Goal: Task Accomplishment & Management: Manage account settings

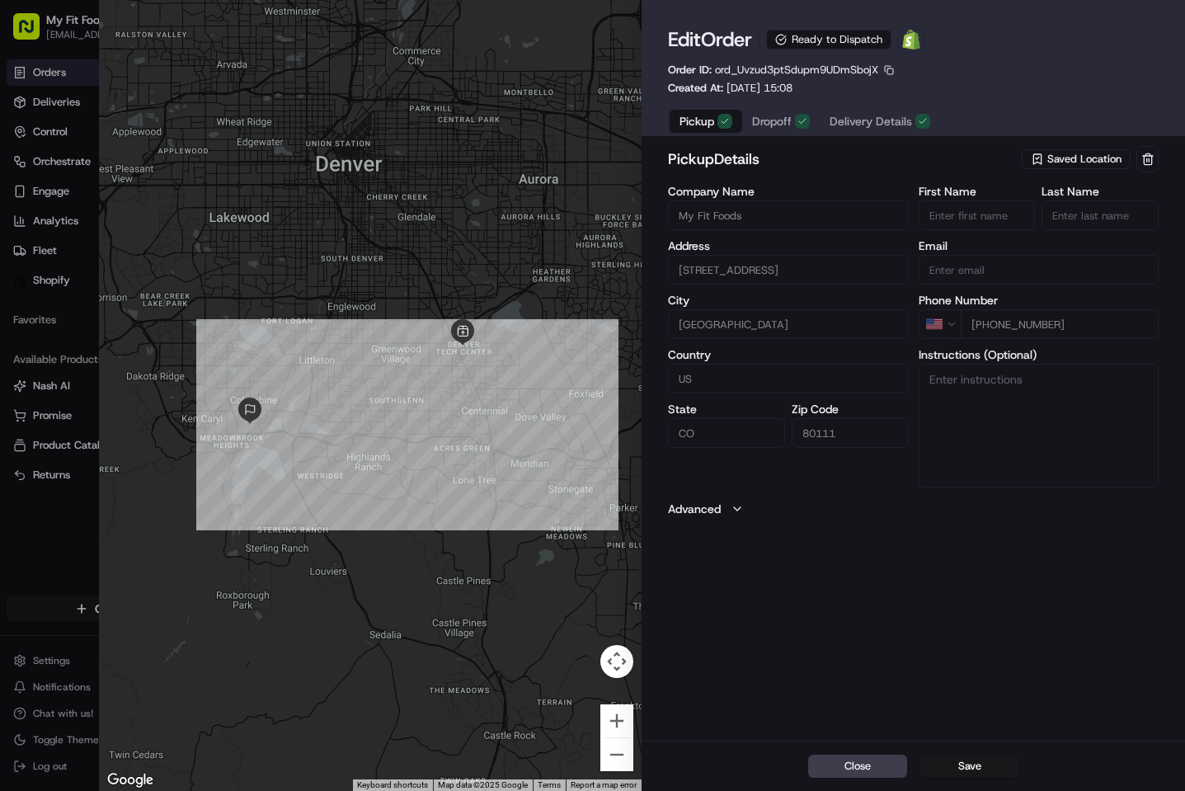
click at [796, 73] on span "ord_Uvzud3ptSdupm9UDmSbojX" at bounding box center [796, 70] width 163 height 14
copy span "ord_Uvzud3ptSdupm9UDmSbojX"
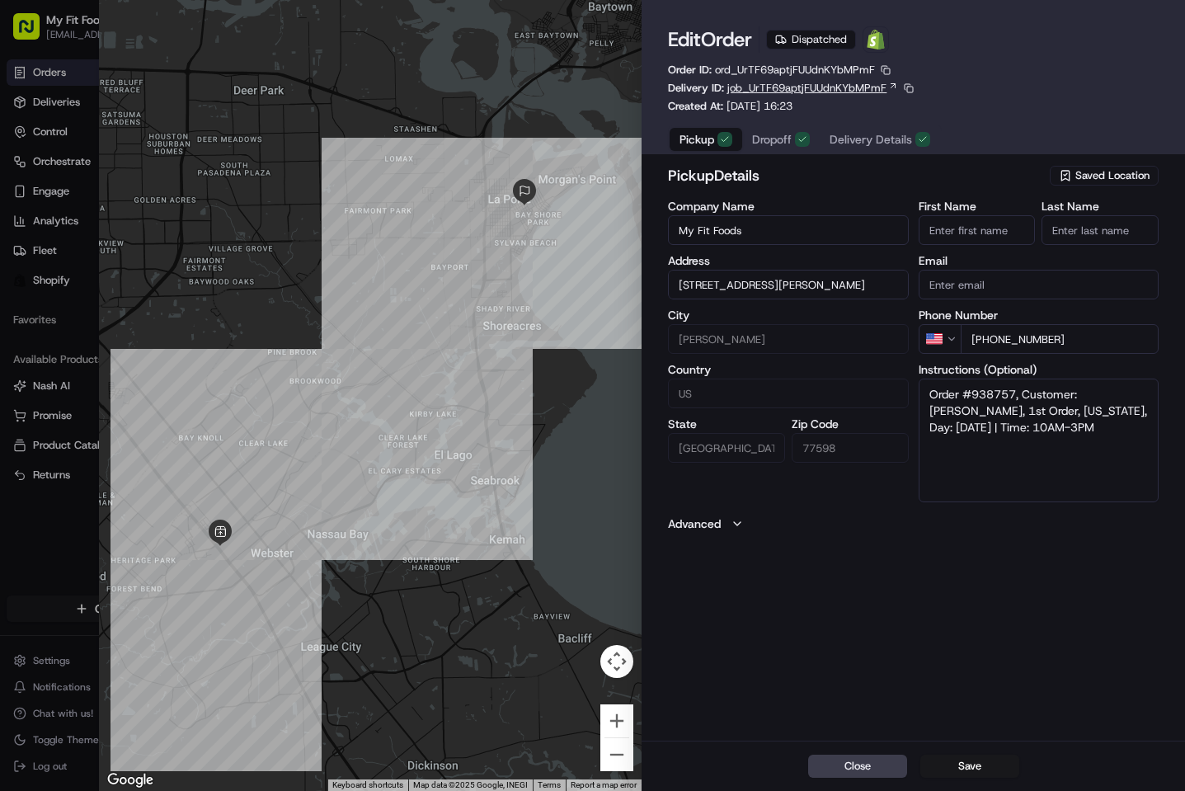
click at [857, 85] on span "job_UrTF69aptjFUUdnKYbMPmF" at bounding box center [806, 88] width 159 height 15
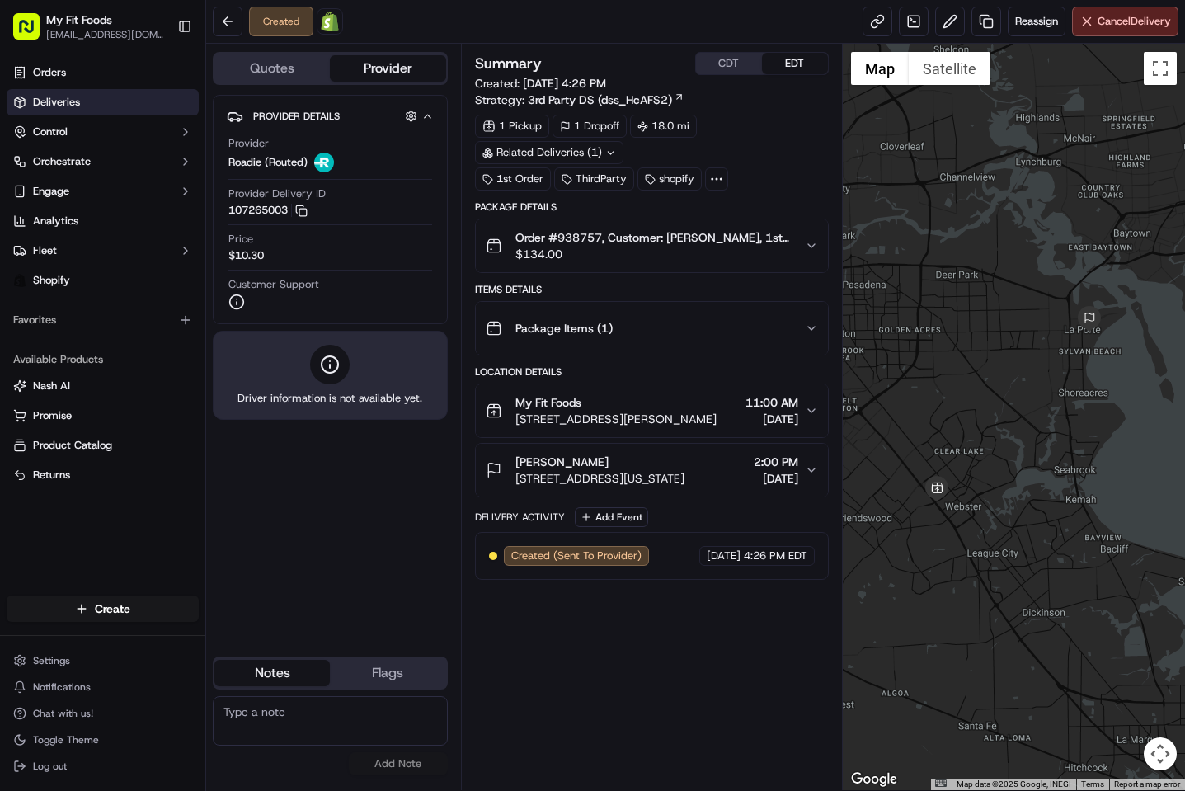
click at [132, 100] on link "Deliveries" at bounding box center [103, 102] width 192 height 26
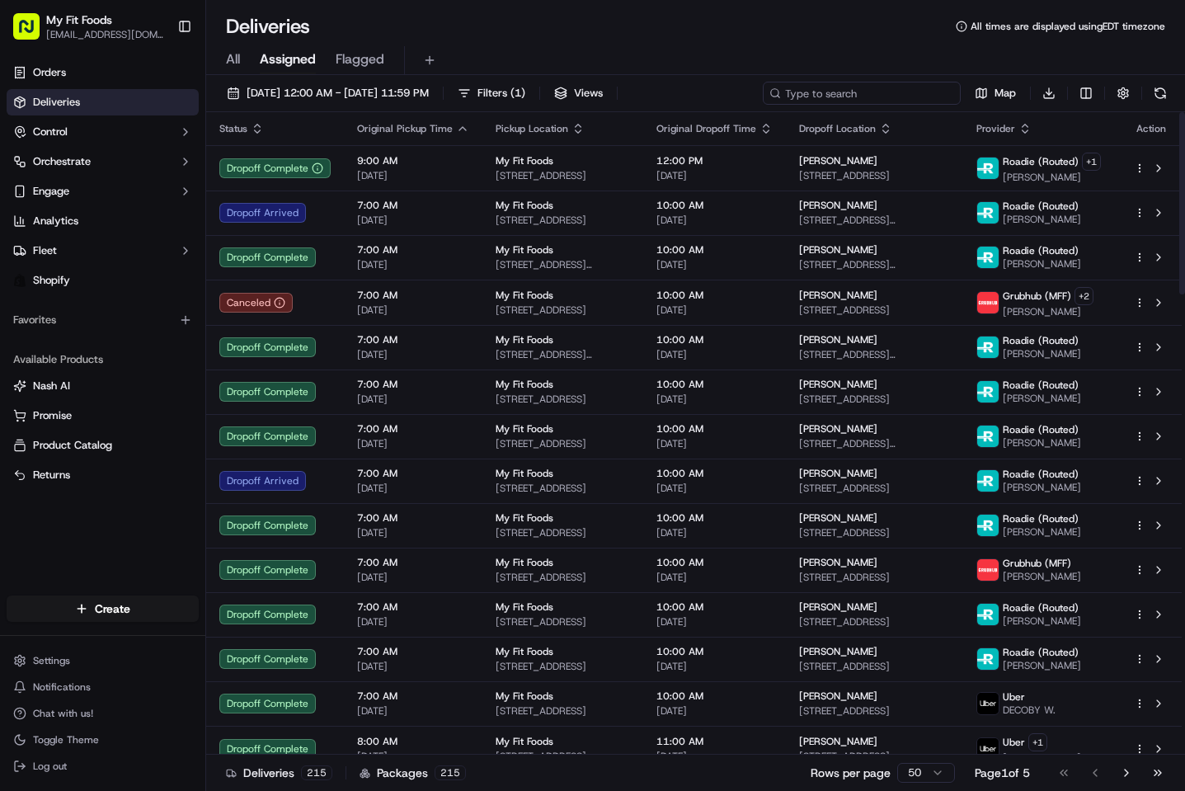
click at [878, 96] on input at bounding box center [862, 93] width 198 height 23
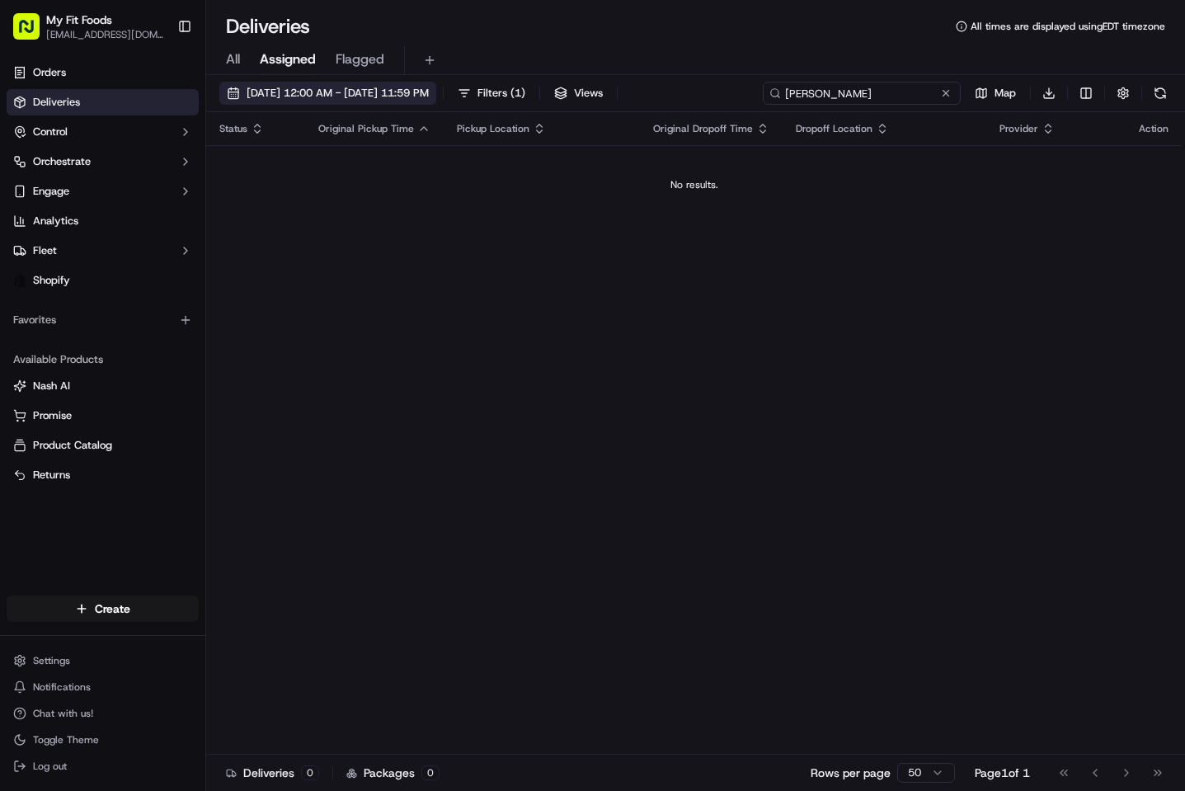
type input "byron cook"
click at [285, 92] on span "09/22/2025 12:00 AM - 09/22/2025 11:59 PM" at bounding box center [338, 93] width 182 height 15
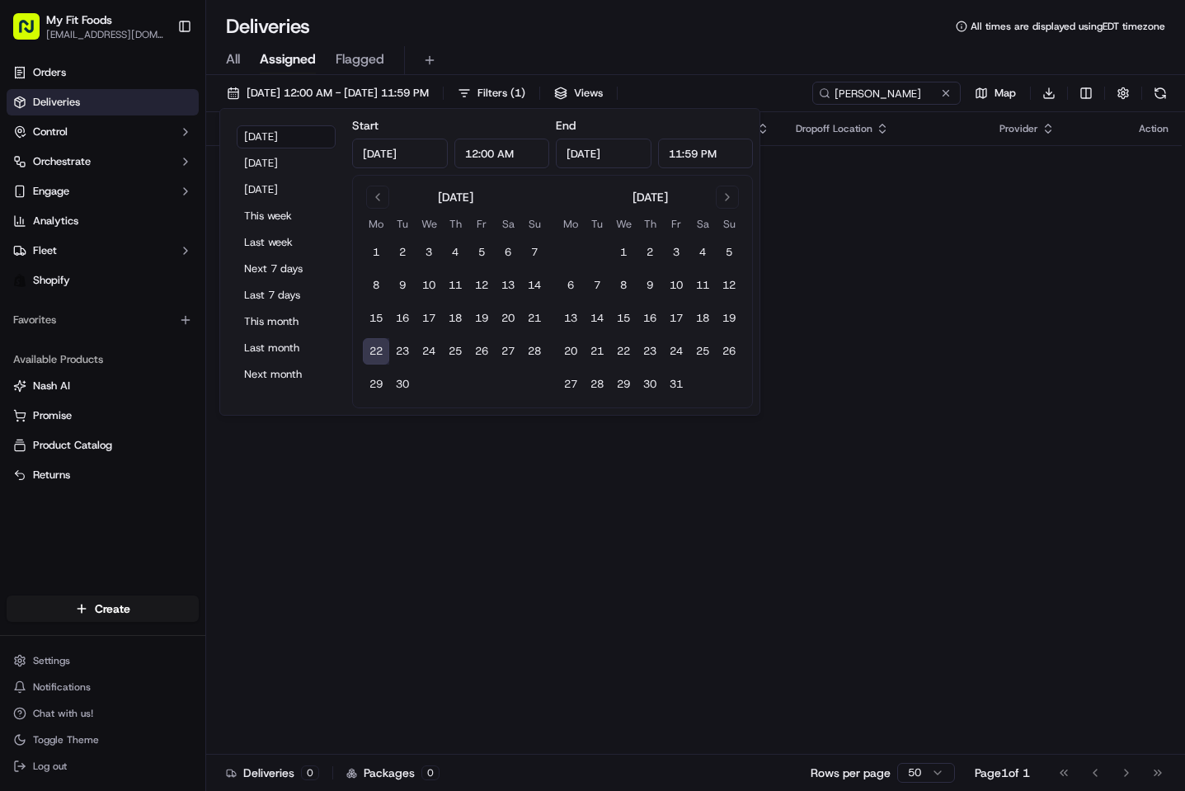
click at [282, 309] on div "Today Yesterday Tomorrow This week Last week Next 7 days Last 7 days This month…" at bounding box center [286, 261] width 119 height 293
click at [282, 310] on button "This month" at bounding box center [286, 321] width 99 height 23
type input "Sep 1, 2025"
type input "Sep 30, 2025"
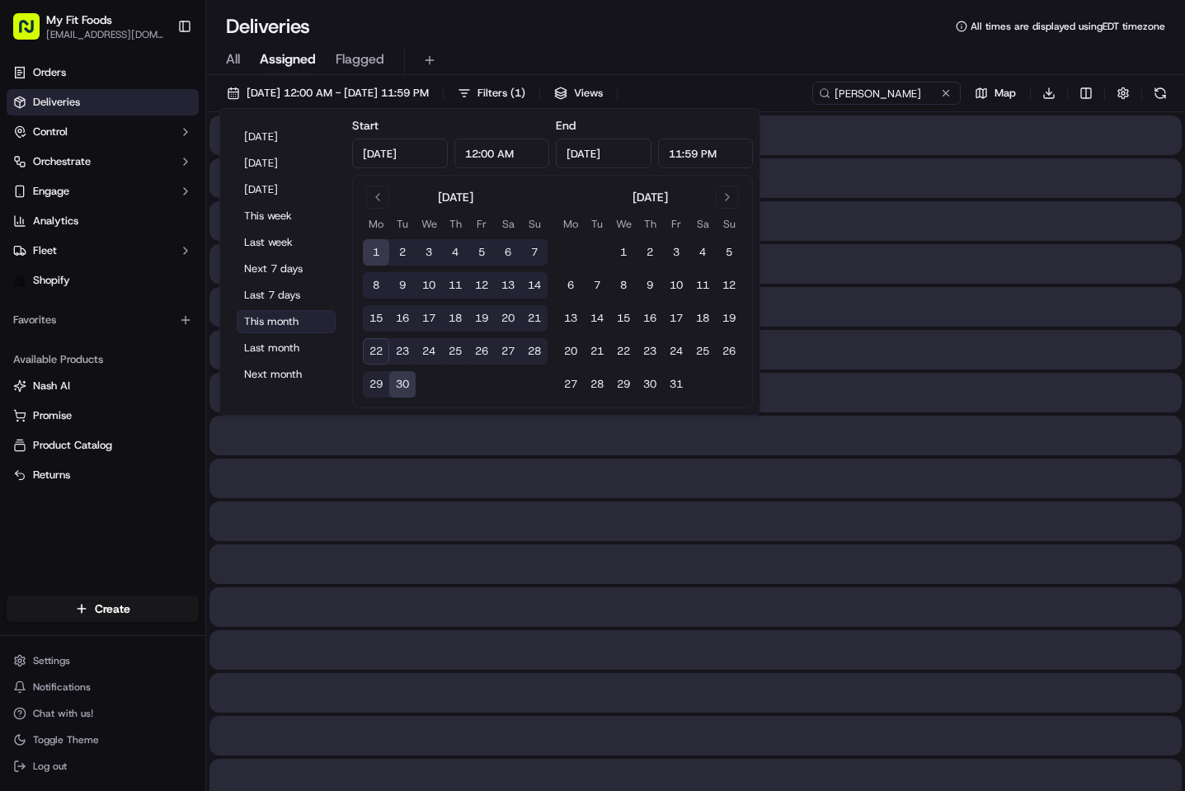
click at [285, 320] on button "This month" at bounding box center [286, 321] width 99 height 23
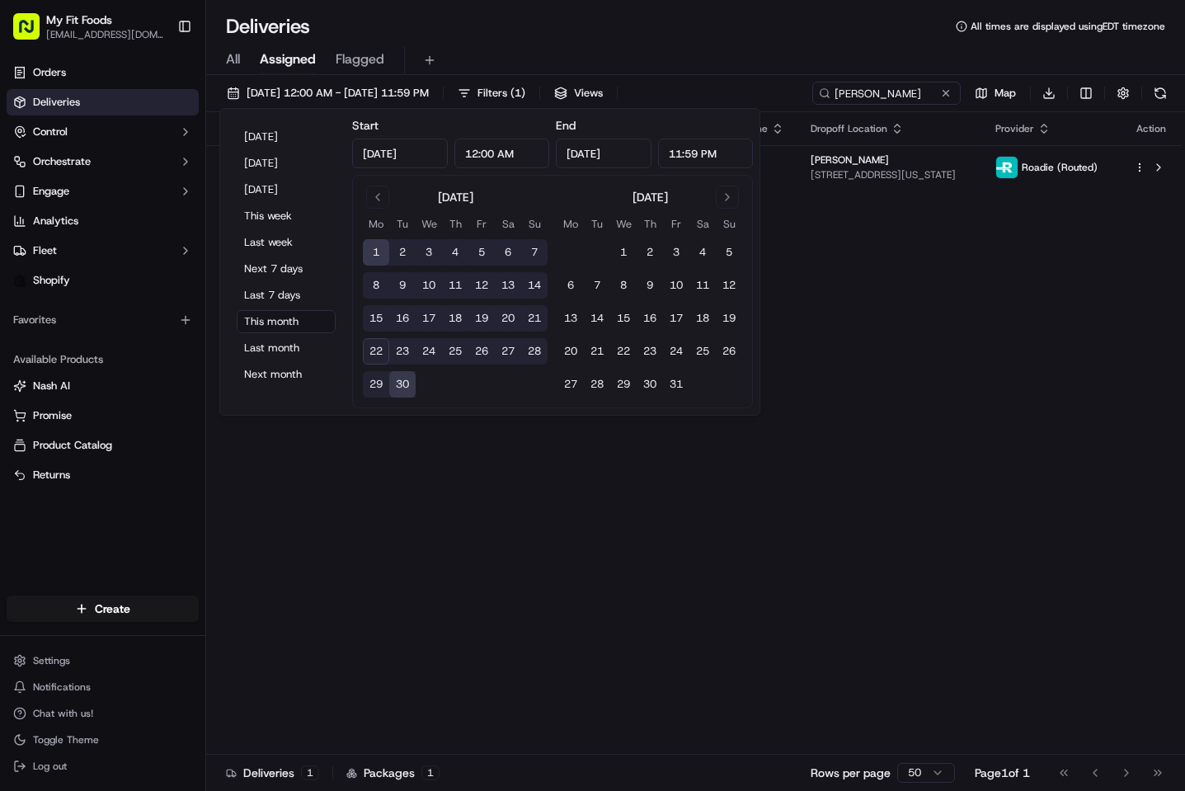
click at [618, 35] on div "Deliveries All times are displayed using EDT timezone" at bounding box center [695, 26] width 979 height 26
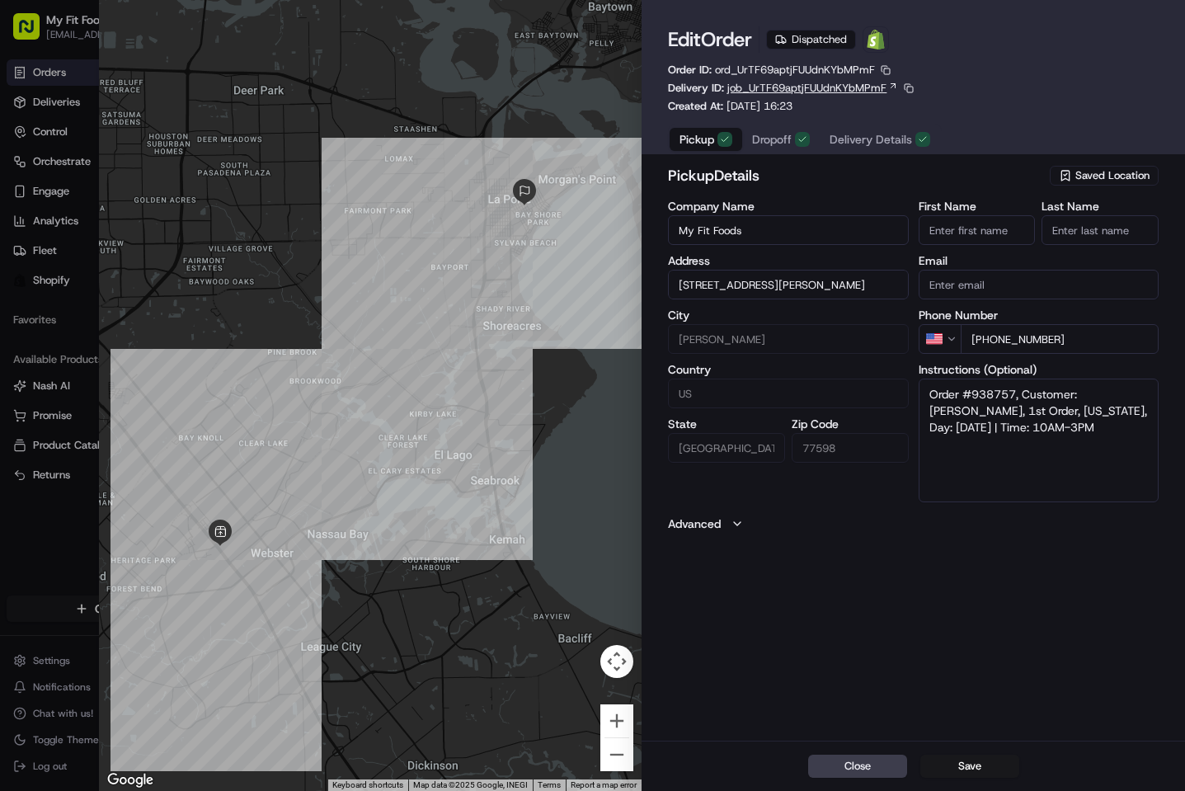
click at [765, 92] on span "job_UrTF69aptjFUUdnKYbMPmF" at bounding box center [806, 88] width 159 height 15
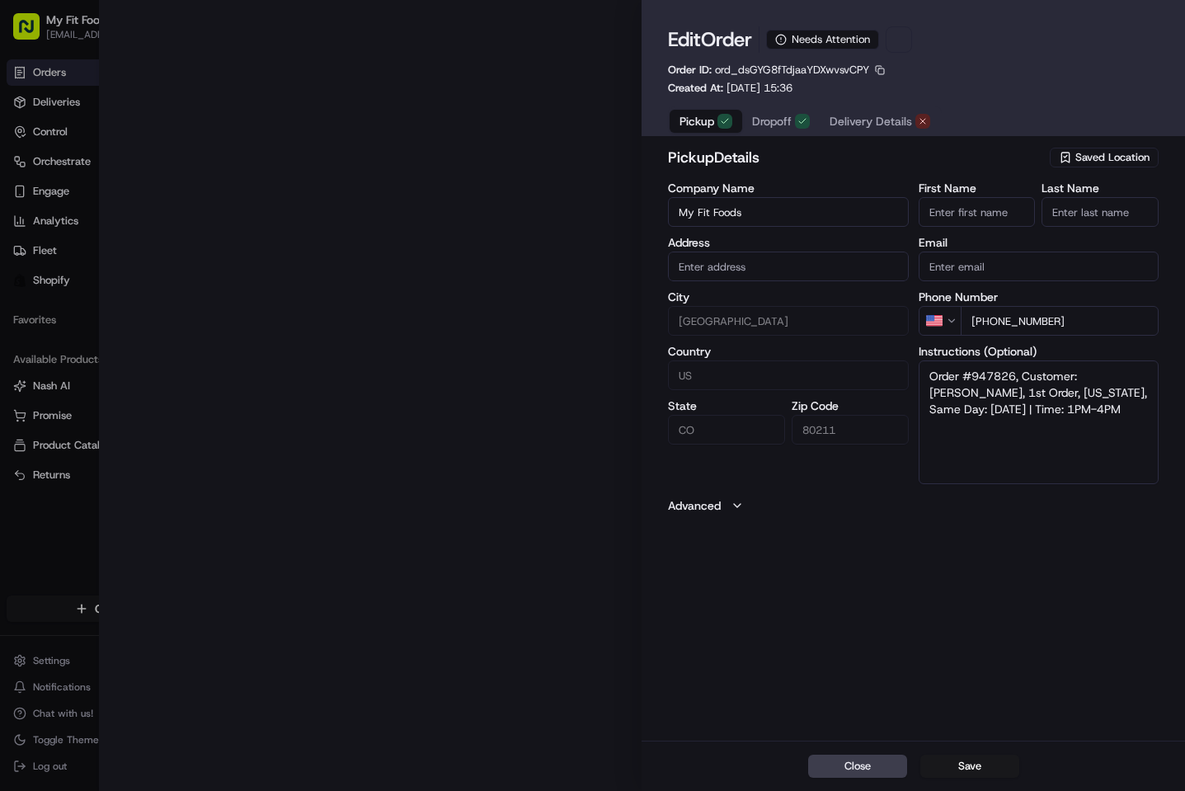
type input "[STREET_ADDRESS][PERSON_NAME]"
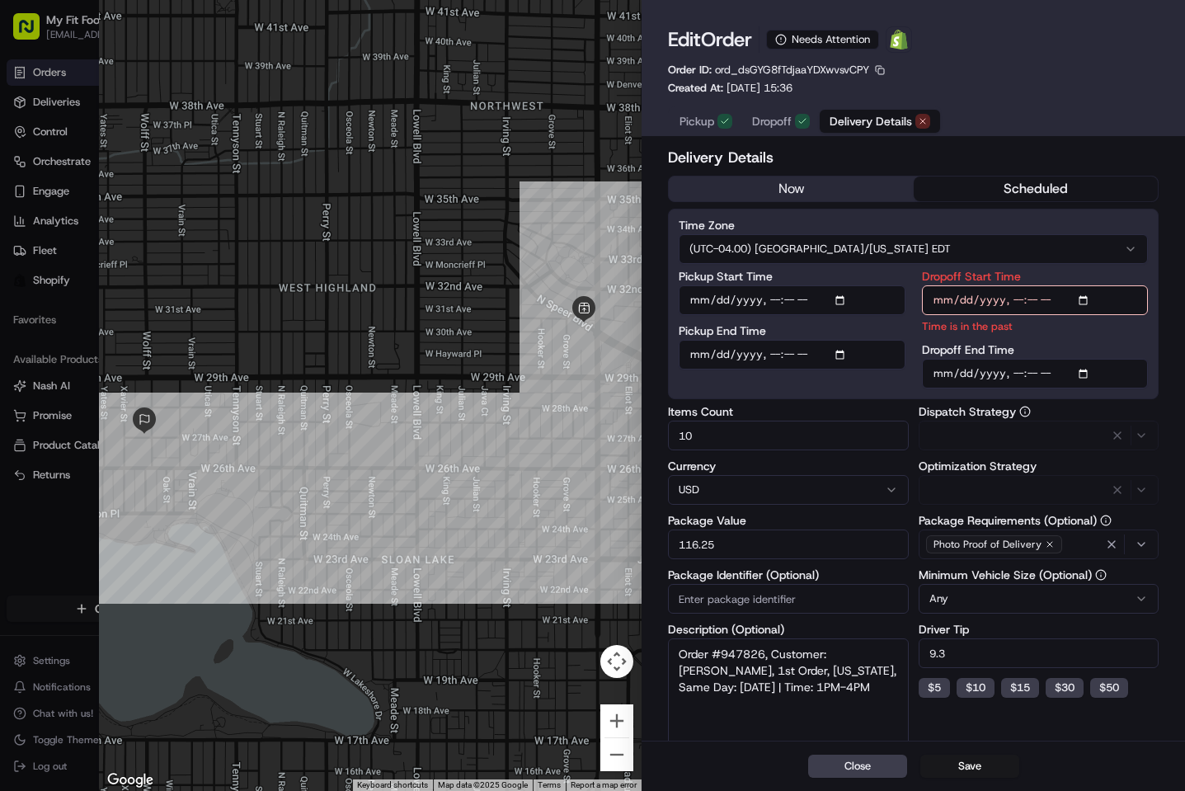
click at [873, 127] on span "Delivery Details" at bounding box center [871, 121] width 82 height 16
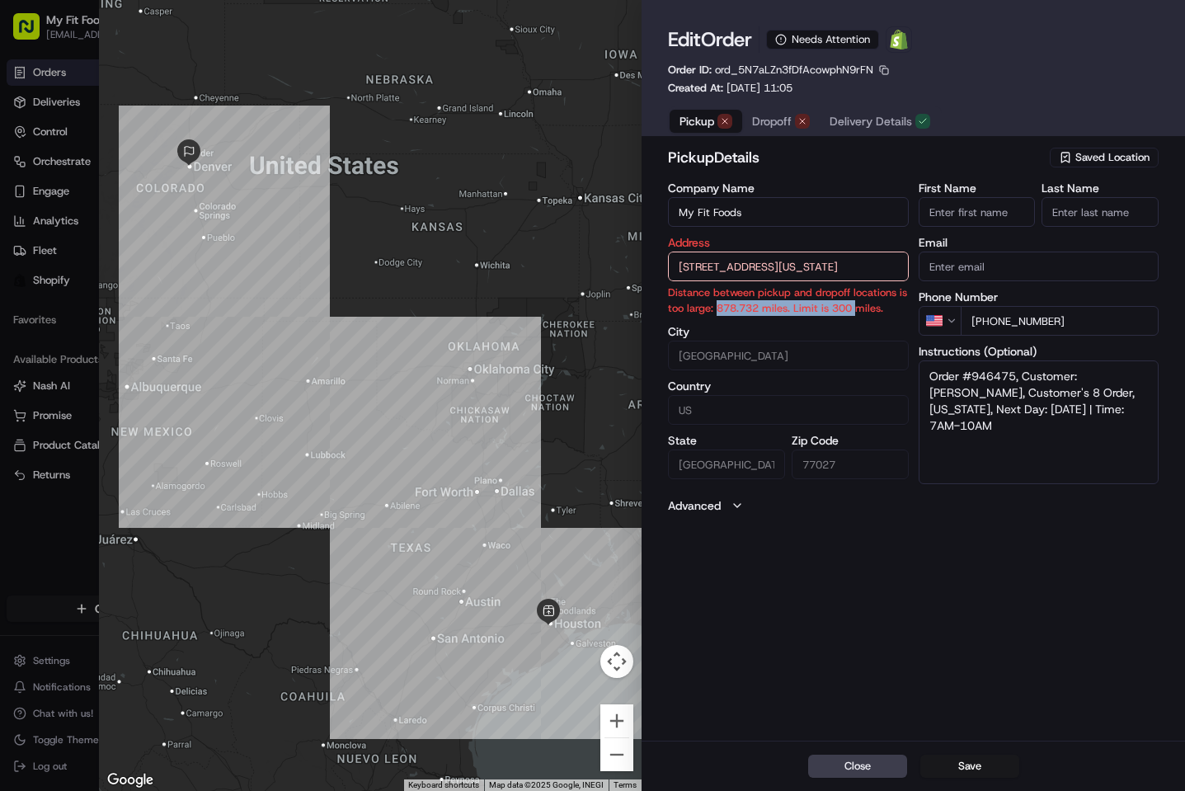
drag, startPoint x: 717, startPoint y: 308, endPoint x: 858, endPoint y: 316, distance: 141.3
click at [858, 316] on p "Distance between pickup and dropoff locations is too large: 878.732 miles. Limi…" at bounding box center [788, 300] width 240 height 31
click at [705, 137] on div "Edit Order Needs Attention Open Order in Shopify Order ID: ord_5N7aLZn3fDfAcowp…" at bounding box center [914, 71] width 544 height 143
click at [705, 127] on span "Pickup" at bounding box center [697, 121] width 35 height 16
click at [1122, 158] on span "Saved Location" at bounding box center [1113, 157] width 74 height 15
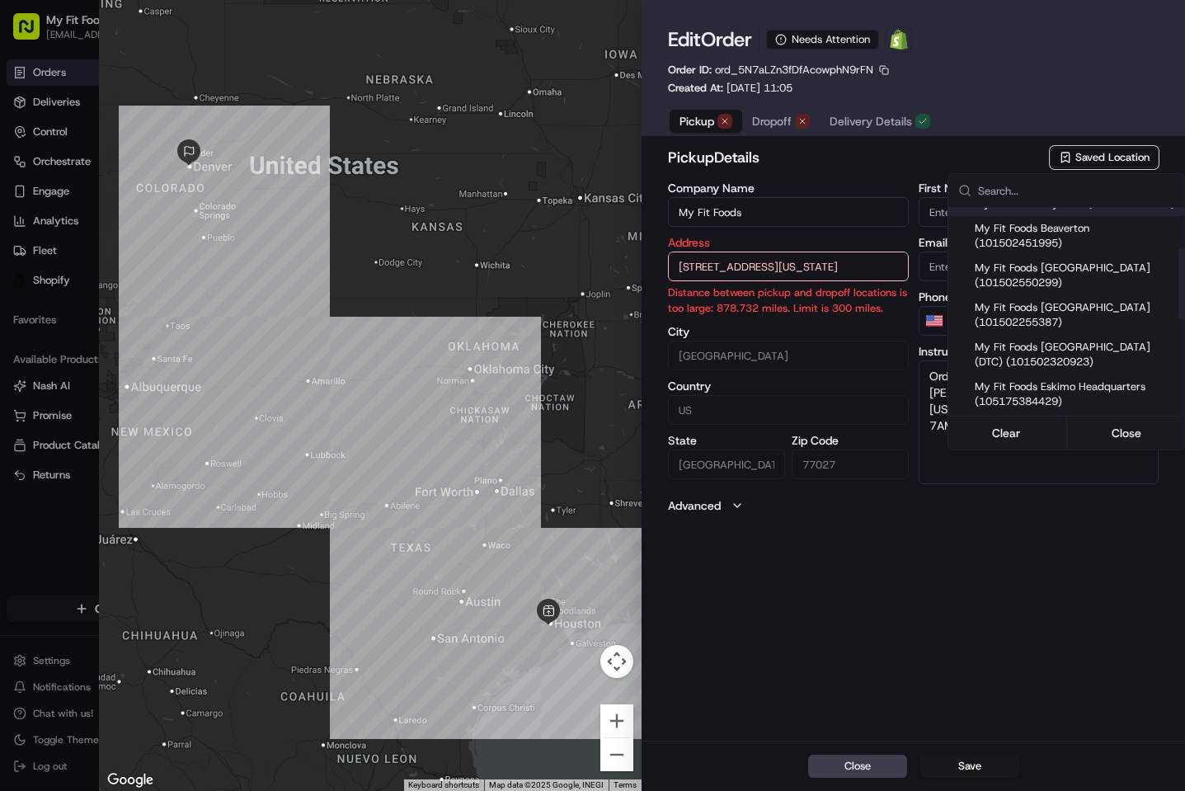
scroll to position [136, 0]
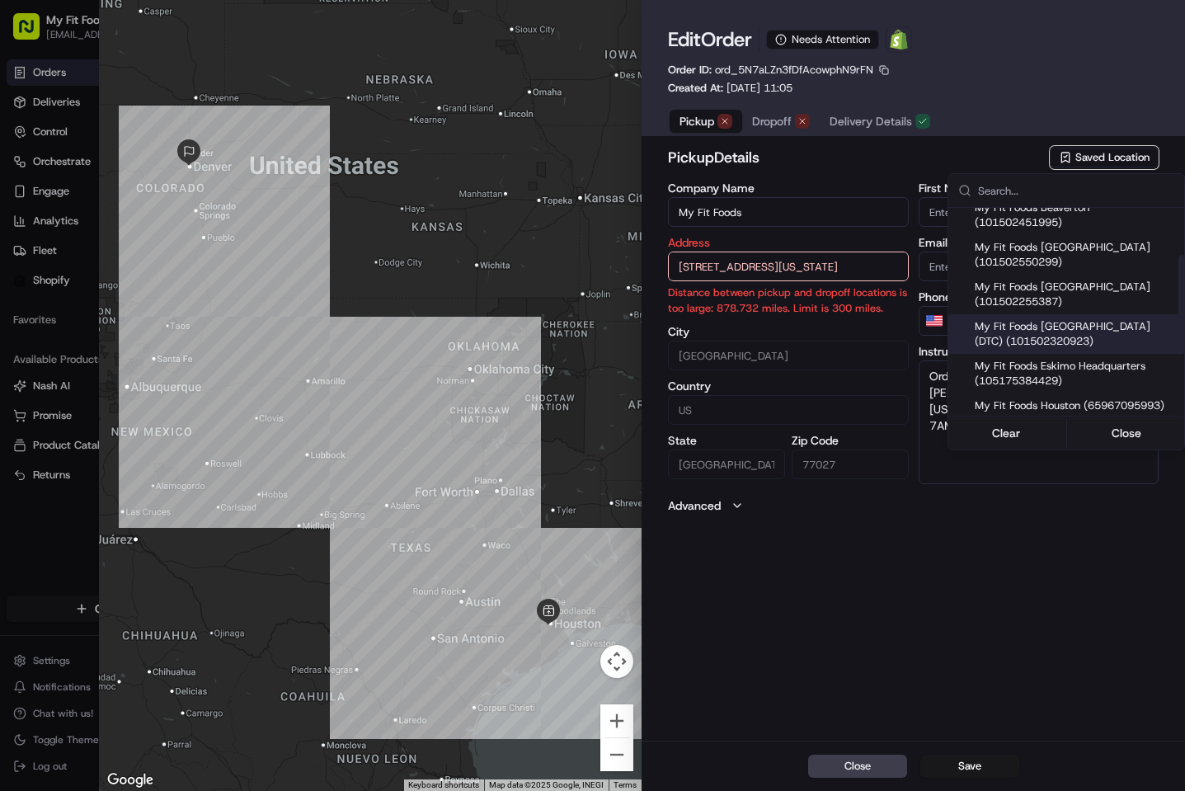
click at [1053, 339] on span "My Fit Foods Denver Tech Center (DTC) (101502320923)" at bounding box center [1076, 334] width 203 height 30
type input "My Fit Foods Denver Tech Center (DTC)"
type input "8000 E Belleview Ave d 60, Greenwood Village, CO 80111, USA"
type input "Greenwood Village"
type input "CO"
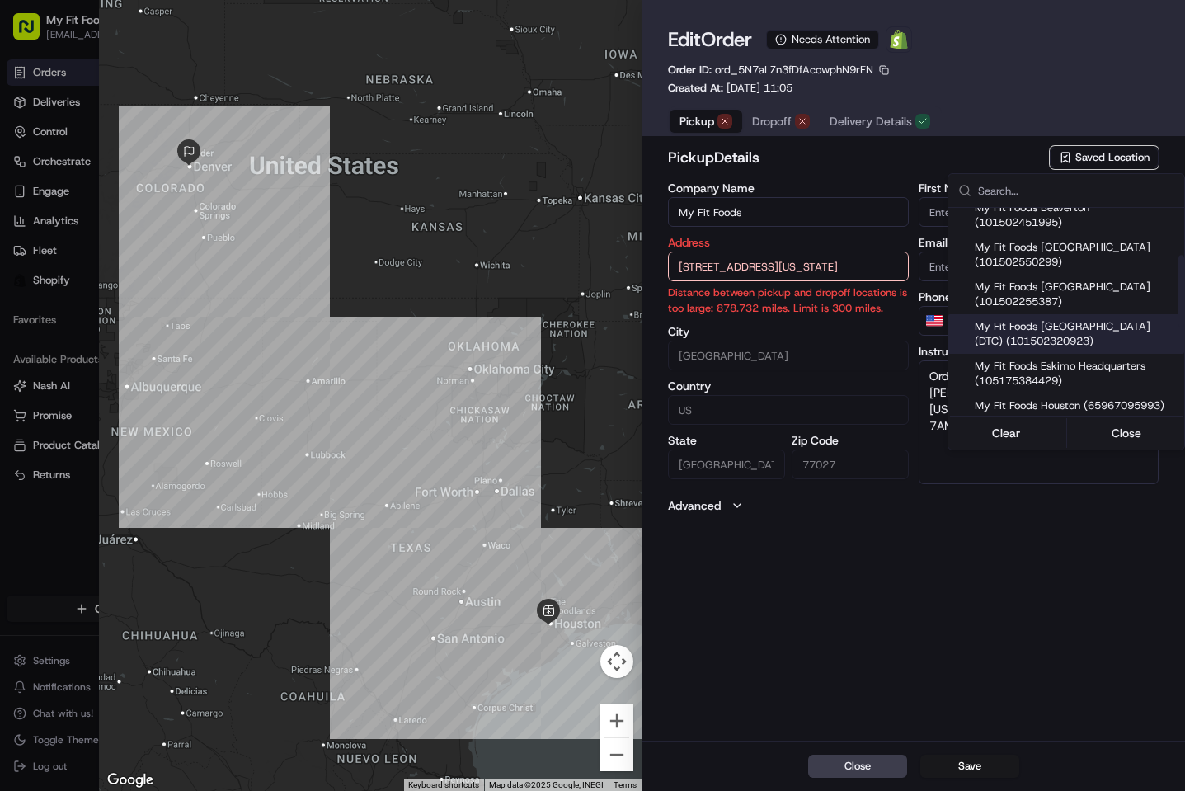
type input "80111"
type input "+1 303 942 1514"
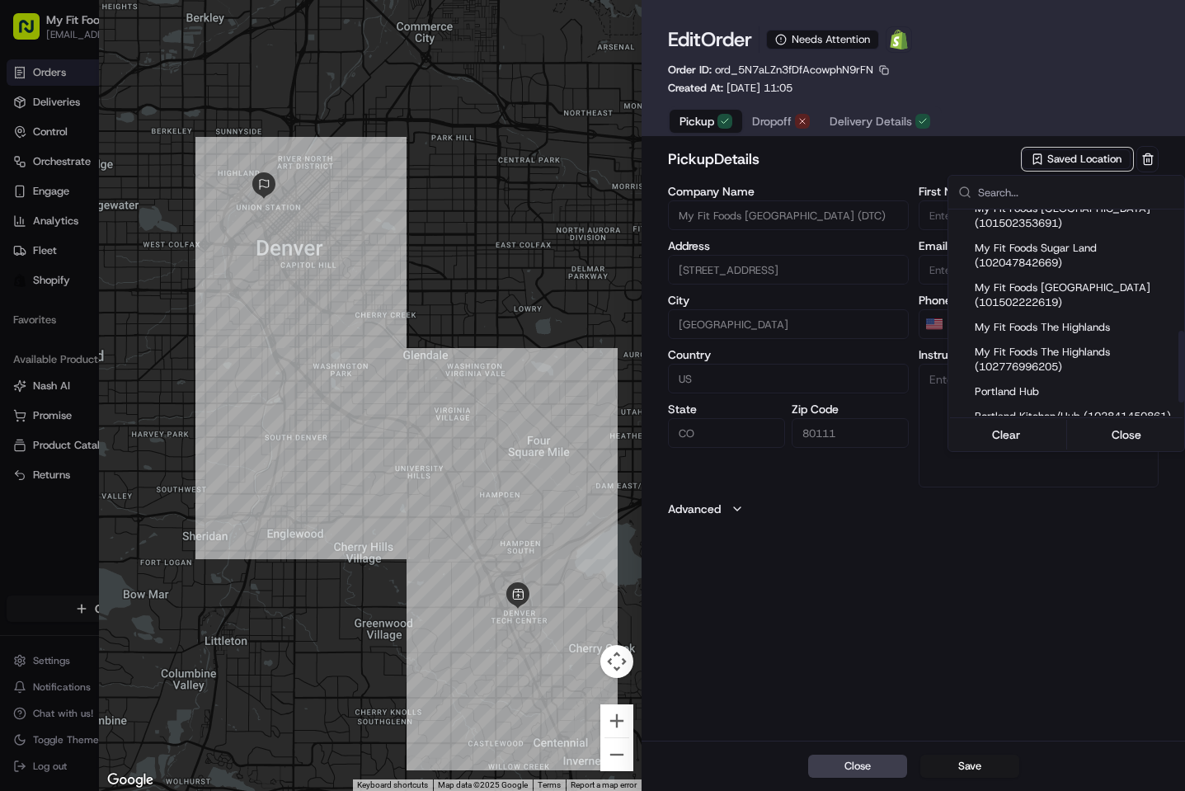
scroll to position [368, 0]
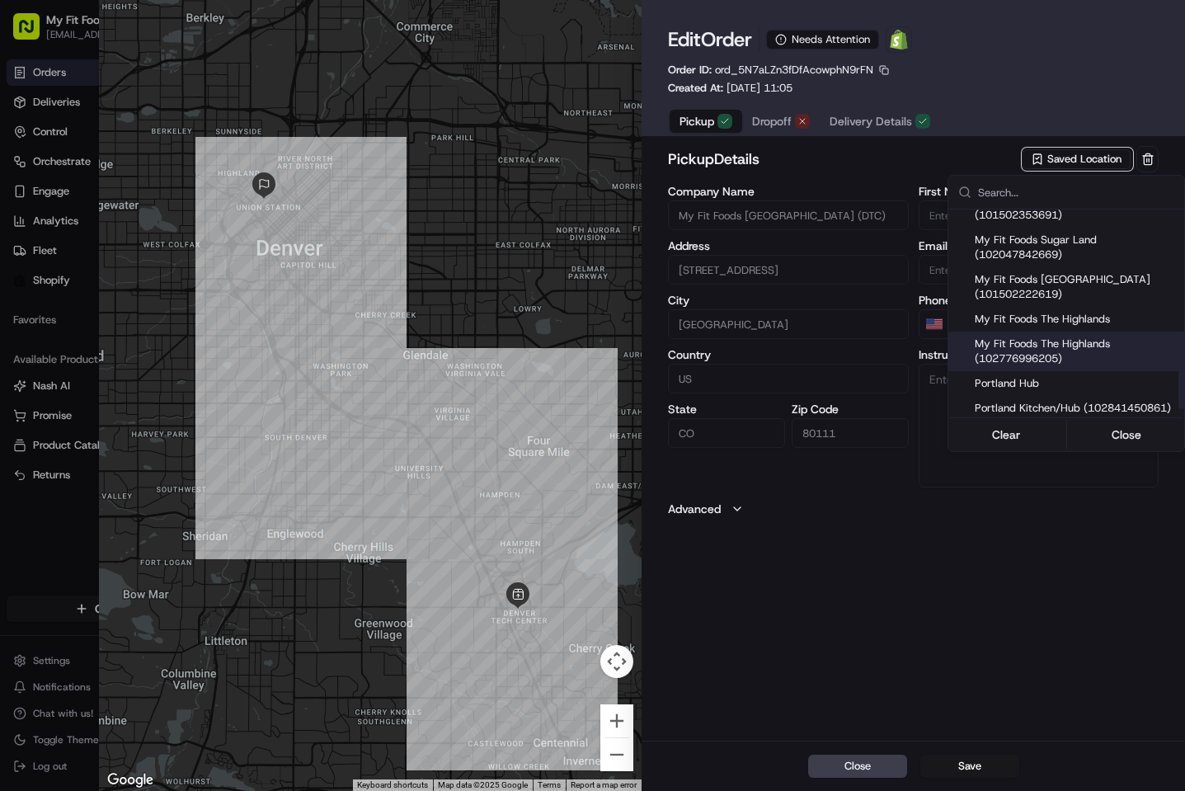
click at [1050, 366] on span "My Fit Foods The Highlands (102776996205)" at bounding box center [1076, 352] width 203 height 30
type input "My Fit Foods The Highlands"
type input "3024 N Speer Blvd, Denver, CO 80211, USA"
type input "[GEOGRAPHIC_DATA]"
type input "80211"
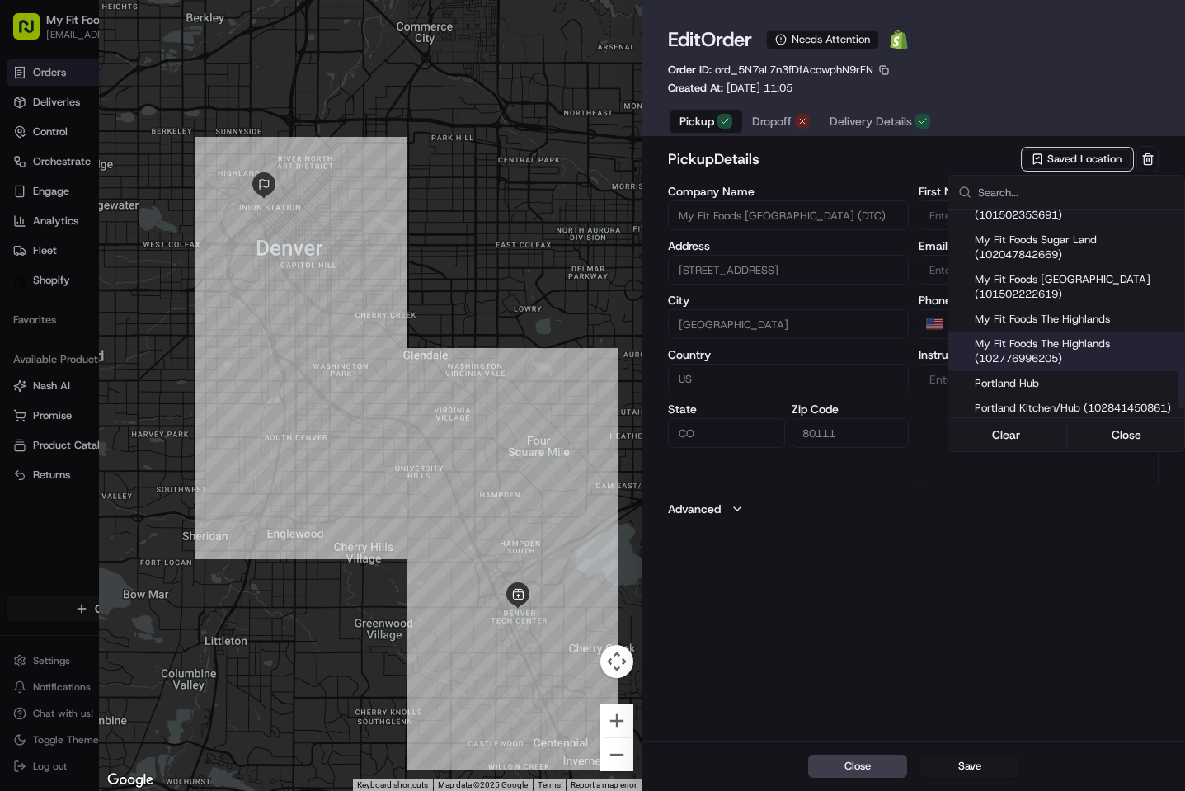
type input "[PHONE_NUMBER]"
